Goal: Task Accomplishment & Management: Use online tool/utility

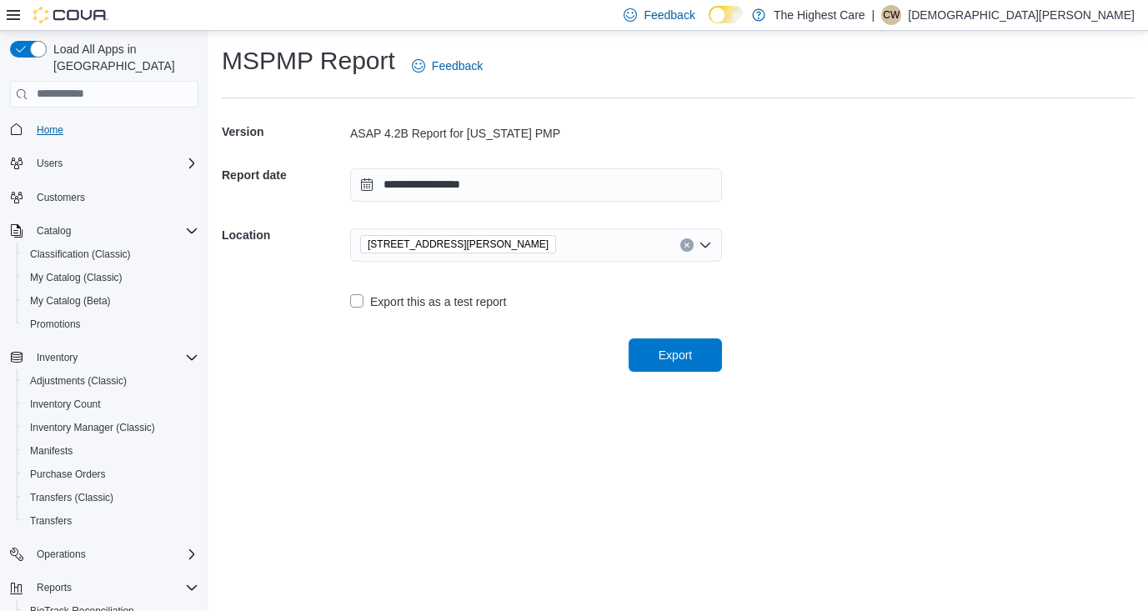
click at [67, 120] on link "Home" at bounding box center [50, 130] width 40 height 20
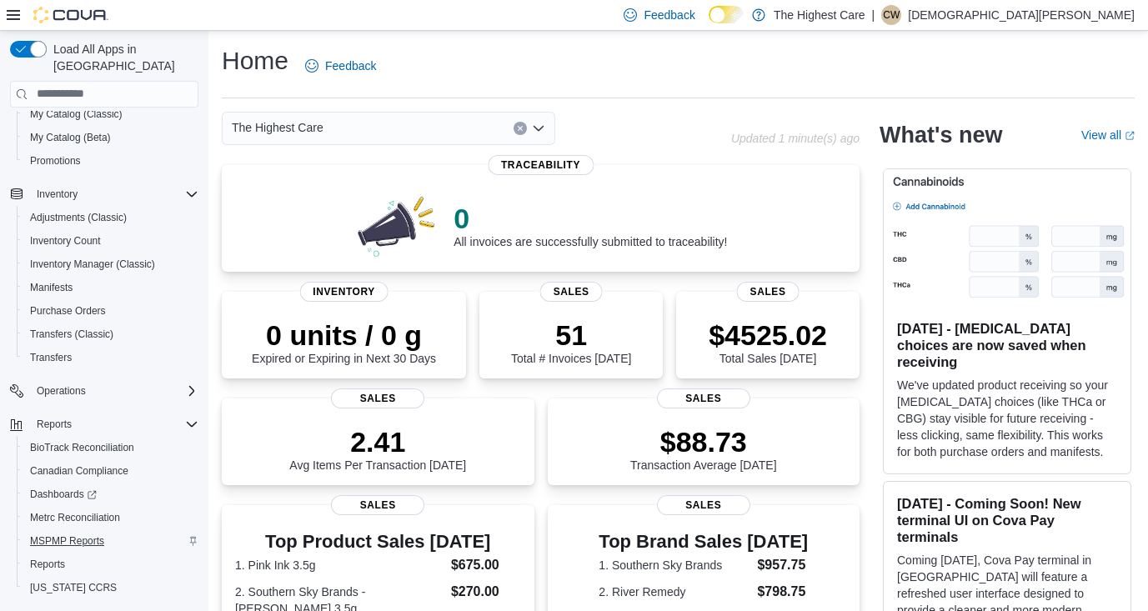
scroll to position [162, 0]
click at [70, 536] on span "MSPMP Reports" at bounding box center [67, 542] width 74 height 13
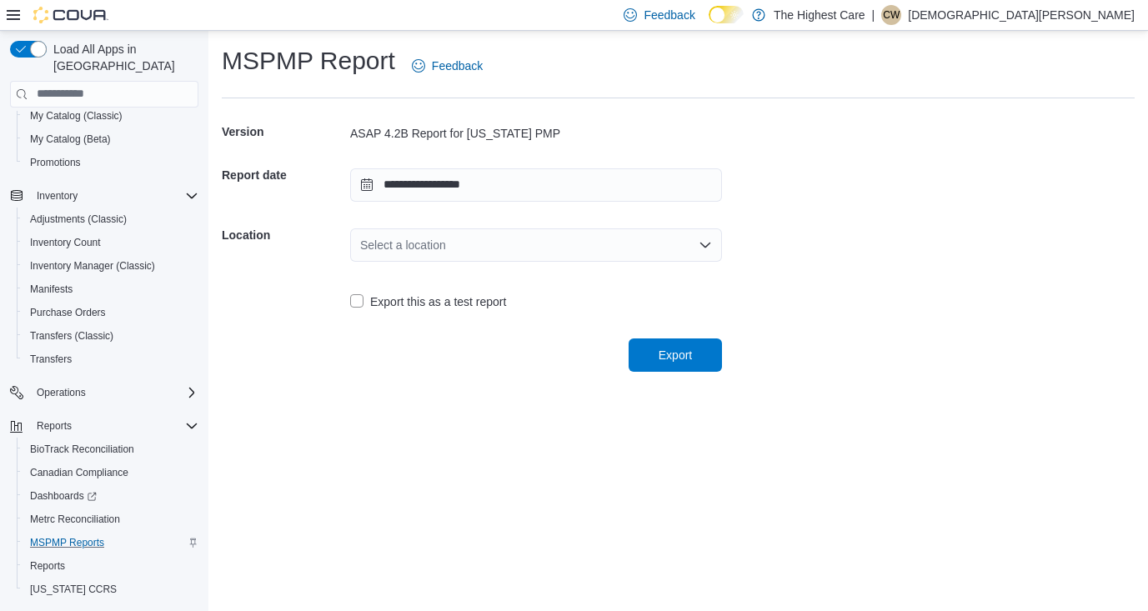
click at [452, 245] on div "Select a location" at bounding box center [536, 244] width 372 height 33
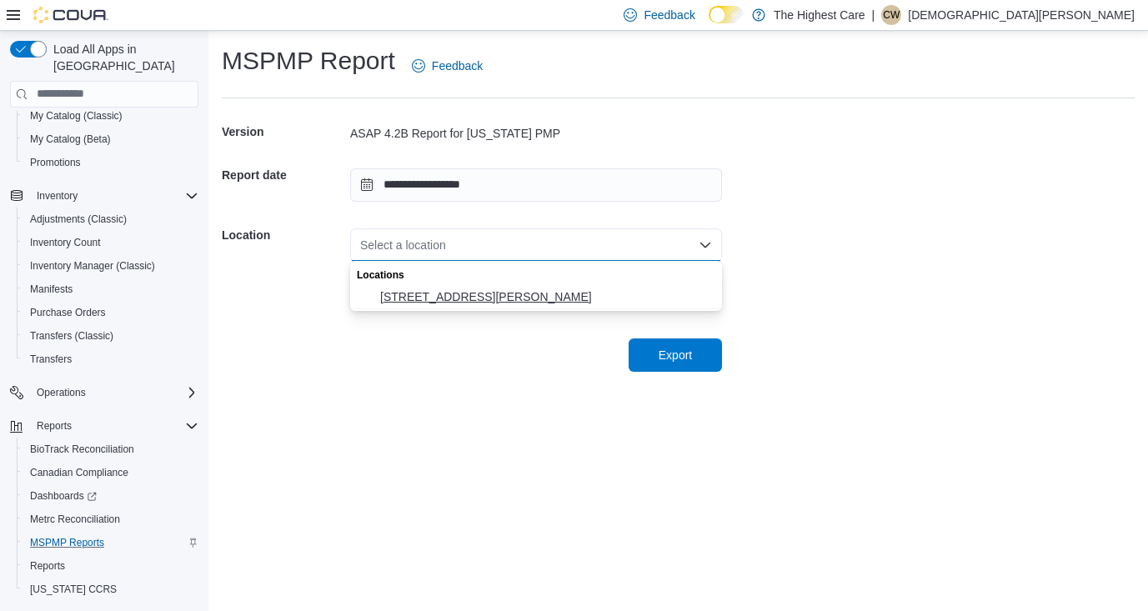
click at [434, 298] on span "[STREET_ADDRESS][PERSON_NAME]" at bounding box center [546, 296] width 332 height 17
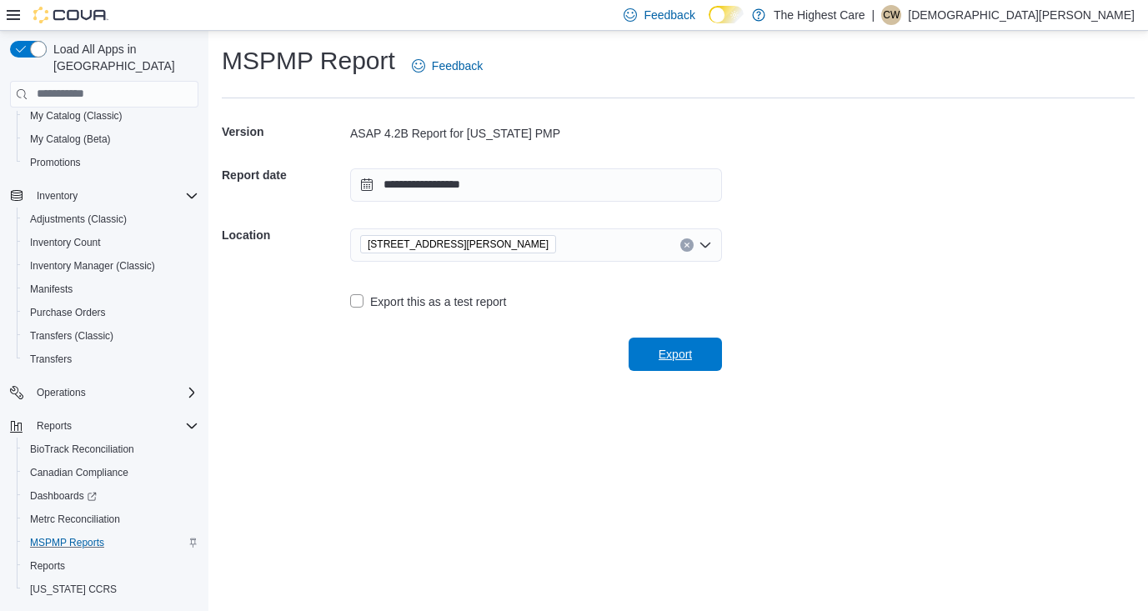
click at [680, 356] on span "Export" at bounding box center [675, 354] width 33 height 17
